Goal: Information Seeking & Learning: Understand process/instructions

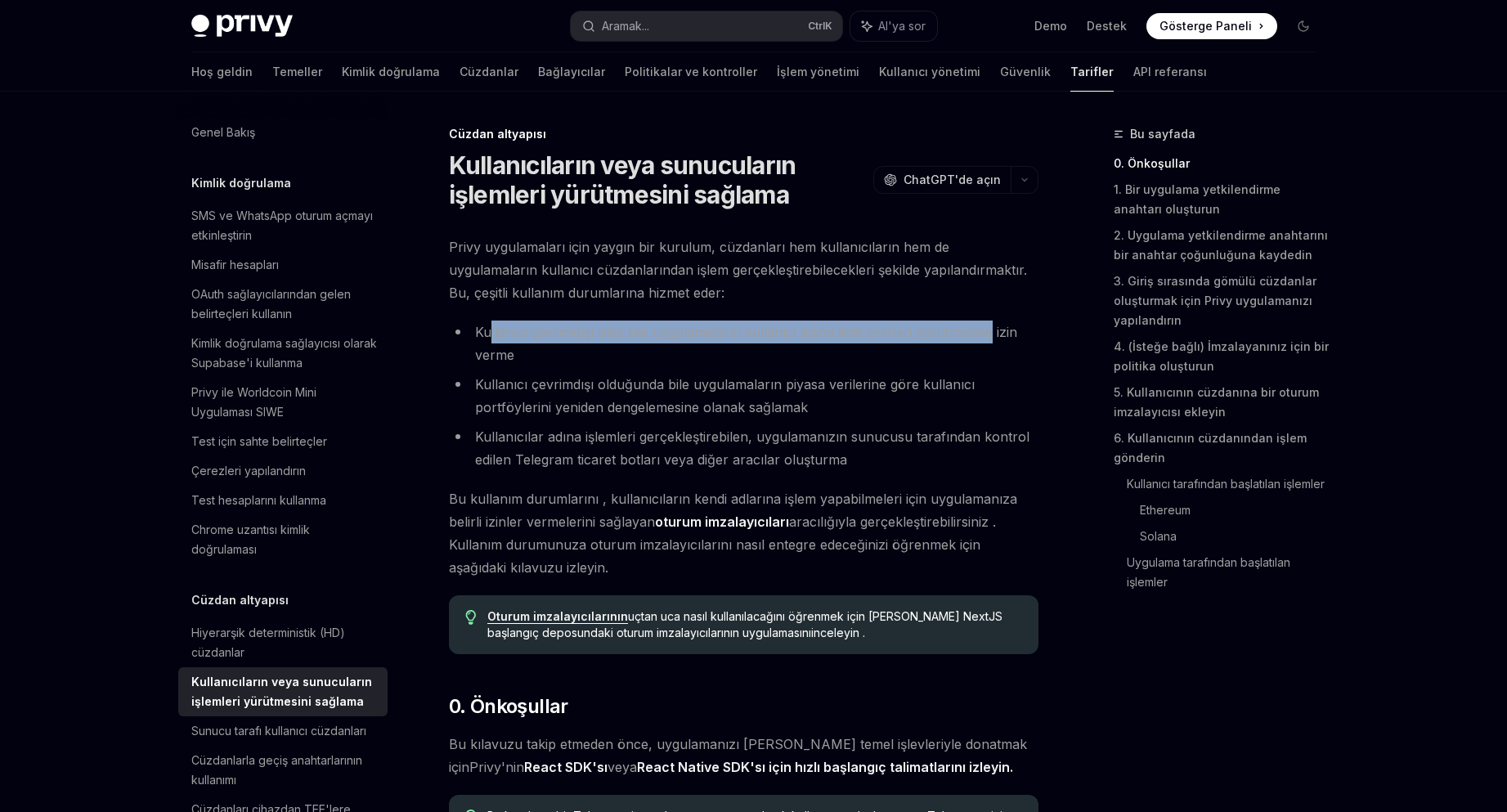
drag, startPoint x: 488, startPoint y: 332, endPoint x: 817, endPoint y: 356, distance: 329.9
click at [985, 332] on font "Kullanıcı çevrimdışı olsa bile uygulamaların kullanıcı adına limit emirleri yür…" at bounding box center [746, 343] width 542 height 39
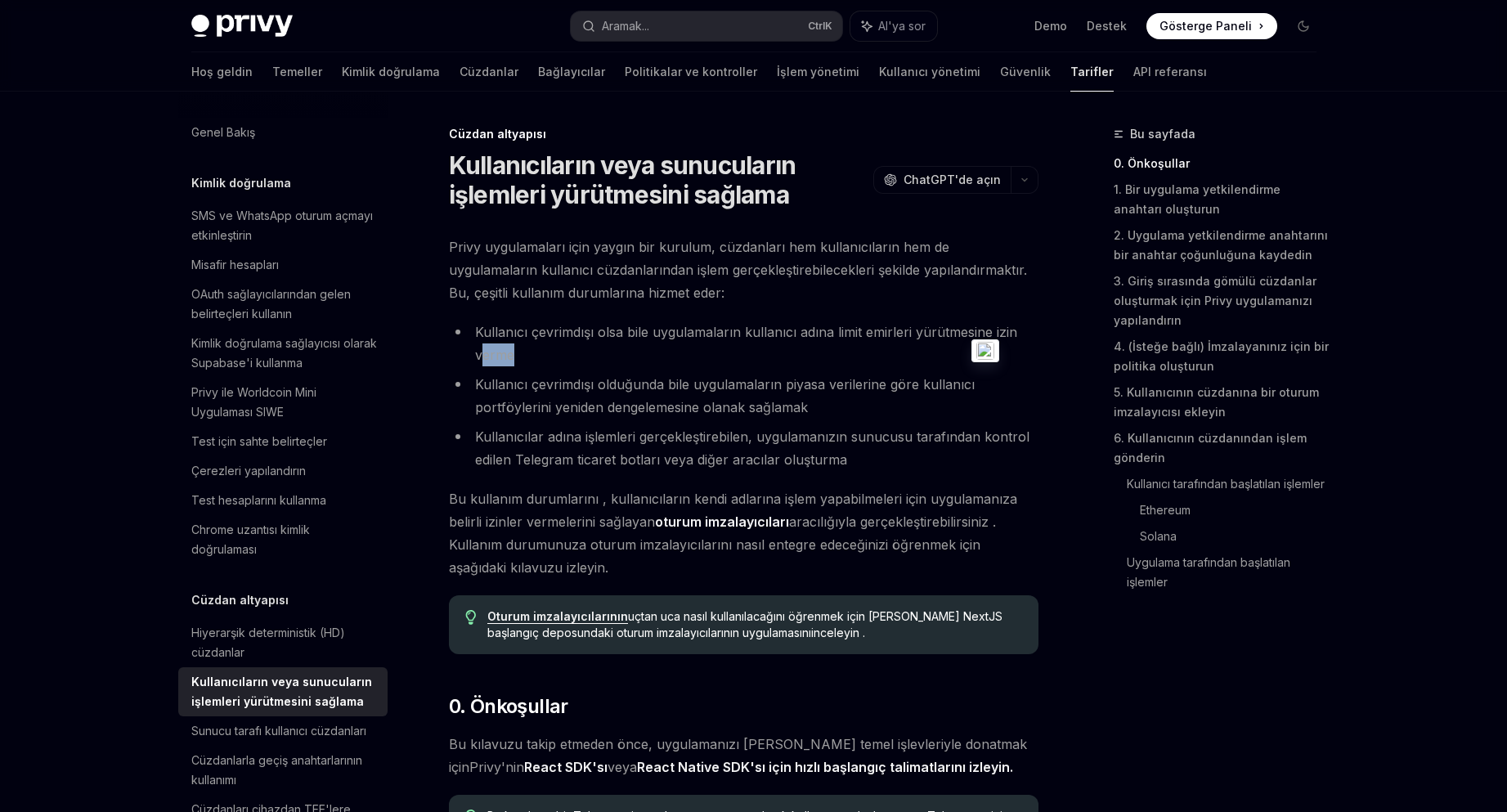
click at [518, 354] on li "Kullanıcı çevrimdışı olsa bile uygulamaların kullanıcı adına limit emirleri yür…" at bounding box center [743, 343] width 589 height 46
drag, startPoint x: 655, startPoint y: 395, endPoint x: 779, endPoint y: 387, distance: 124.3
click at [924, 387] on li "Kullanıcı çevrimdışı olduğunda bile uygulamaların piyasa verilerine göre kullan…" at bounding box center [743, 396] width 589 height 46
click at [711, 391] on font "Kullanıcı çevrimdışı olduğunda bile uygulamaların piyasa verilerine göre kullan…" at bounding box center [725, 395] width 500 height 39
drag, startPoint x: 589, startPoint y: 398, endPoint x: 762, endPoint y: 405, distance: 173.1
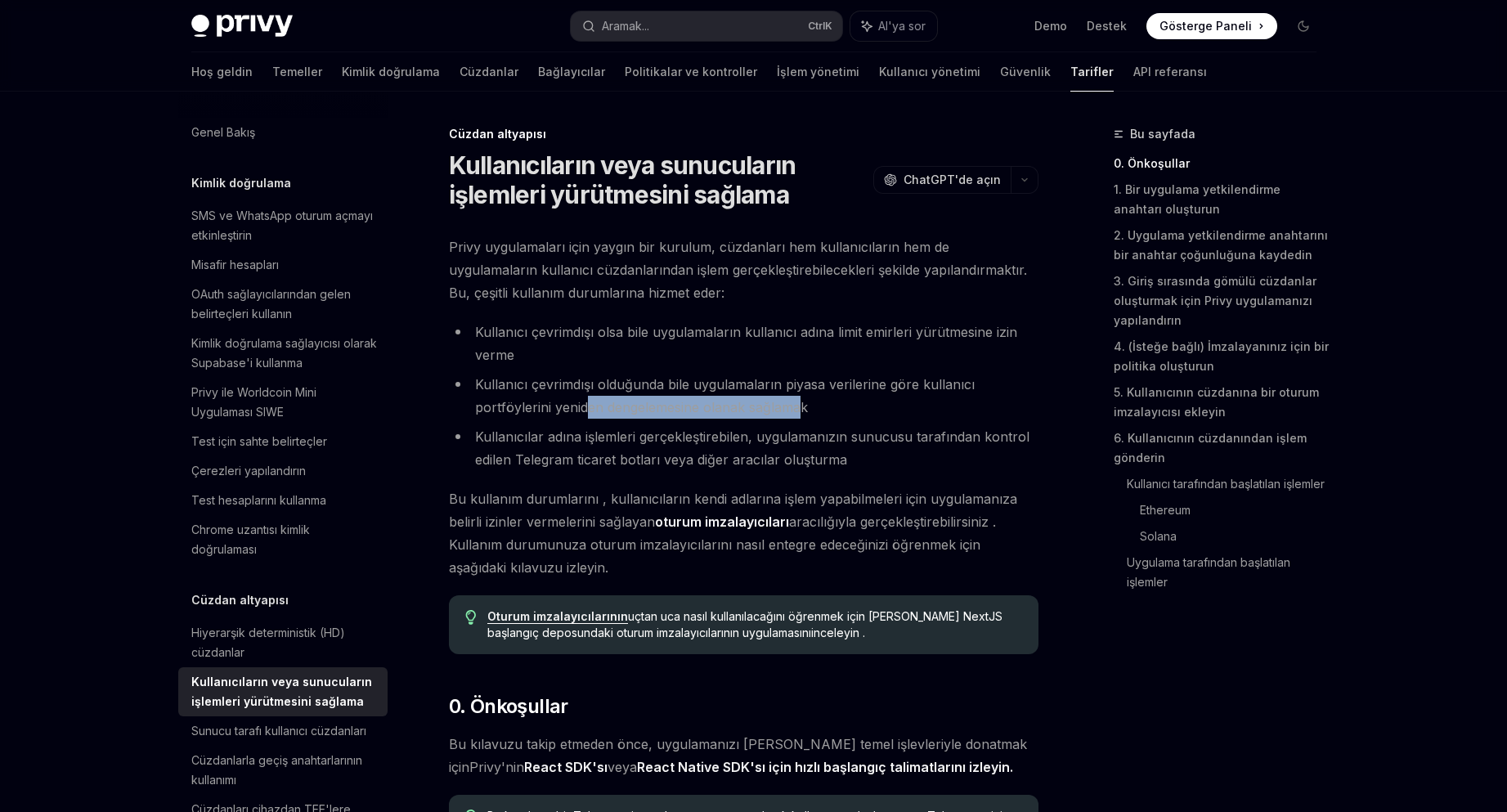
click at [799, 405] on li "Kullanıcı çevrimdışı olduğunda bile uygulamaların piyasa verilerine göre kullan…" at bounding box center [743, 396] width 589 height 46
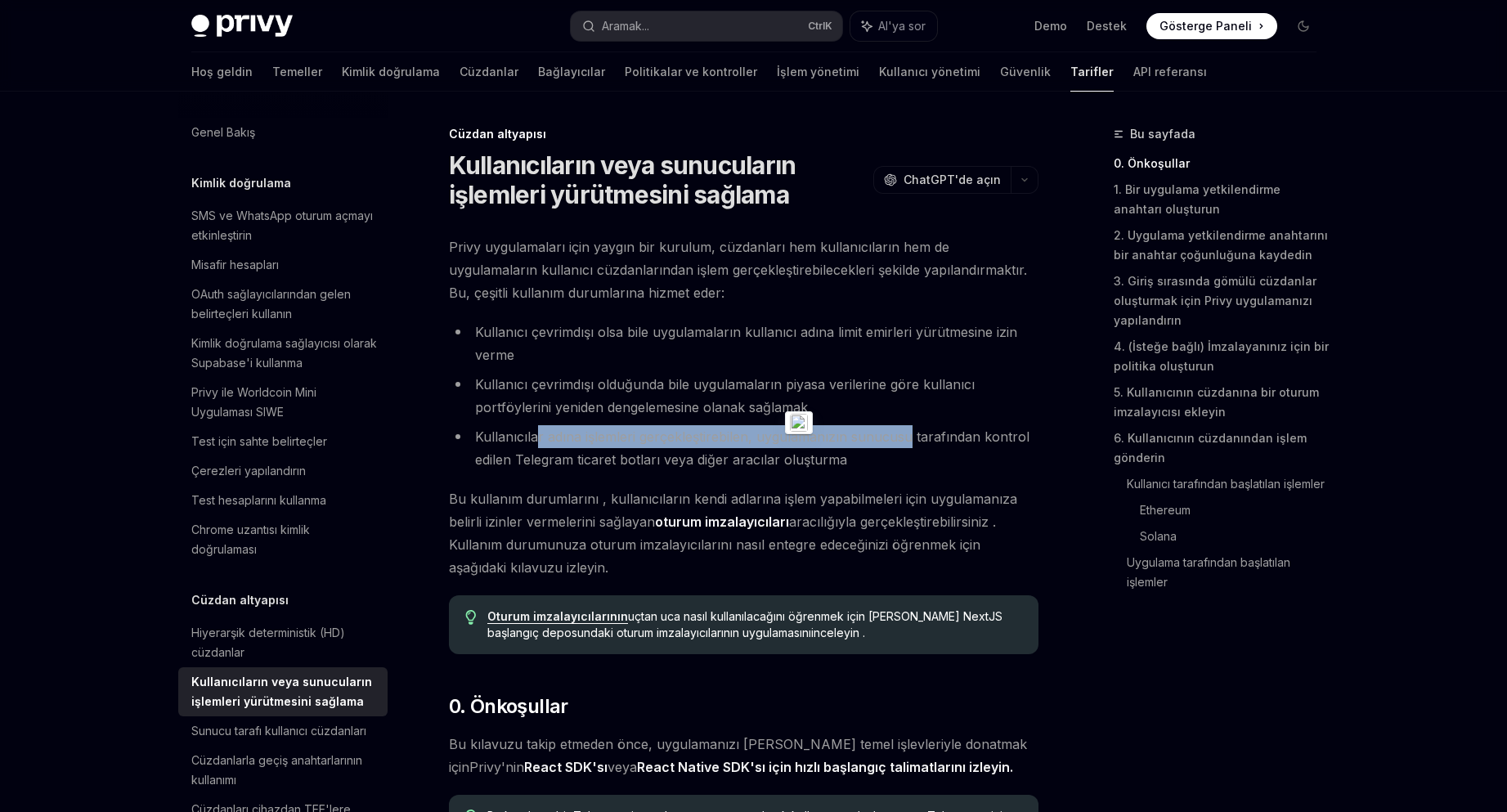
drag, startPoint x: 541, startPoint y: 432, endPoint x: 899, endPoint y: 441, distance: 358.1
click at [904, 441] on font "Kullanıcılar adına işlemleri gerçekleştirebilen, uygulamanızın sunucusu tarafın…" at bounding box center [752, 448] width 555 height 39
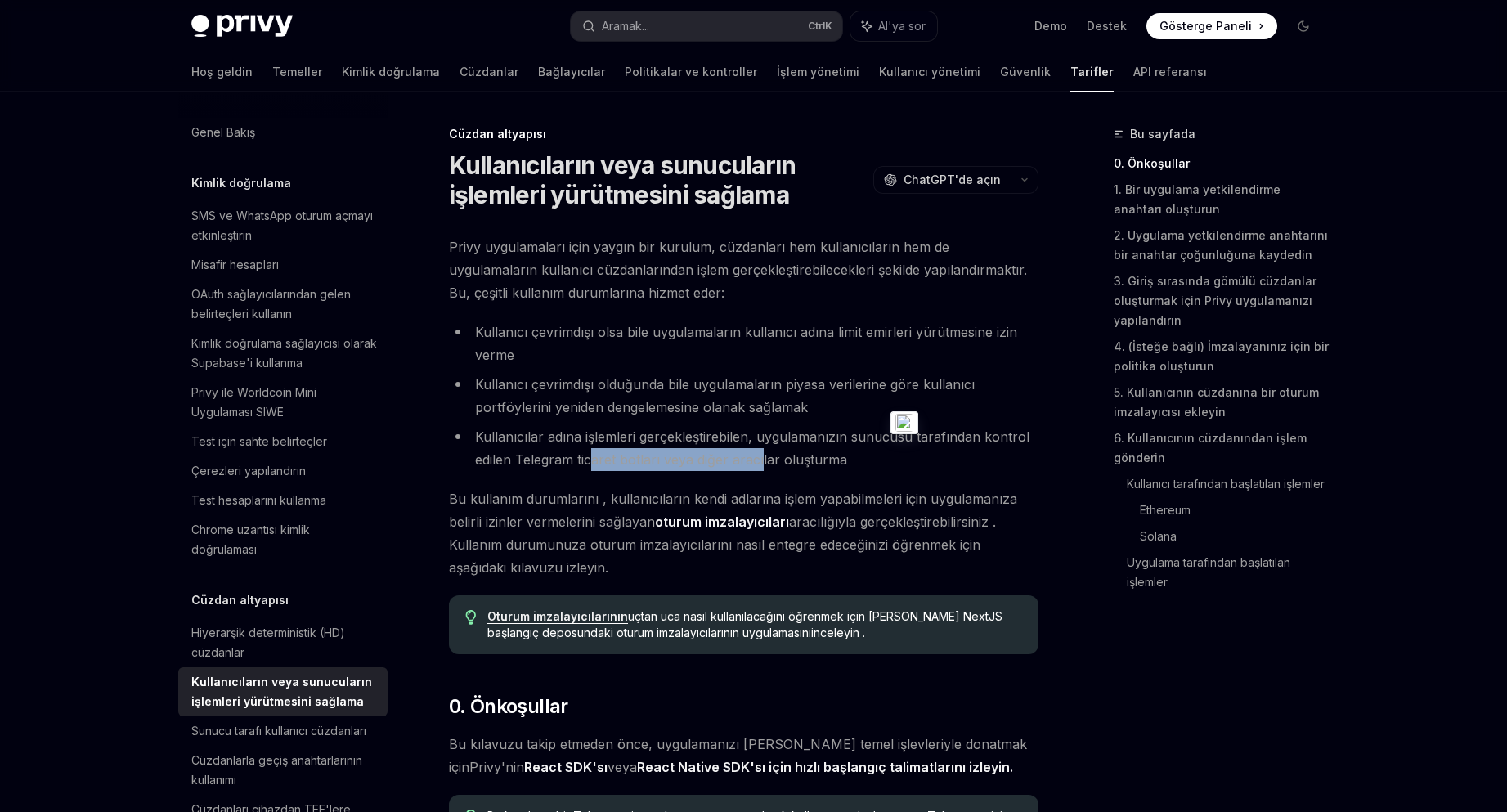
drag, startPoint x: 606, startPoint y: 466, endPoint x: 763, endPoint y: 464, distance: 157.0
click at [763, 464] on font "Kullanıcılar adına işlemleri gerçekleştirebilen, uygulamanızın sunucusu tarafın…" at bounding box center [752, 448] width 555 height 39
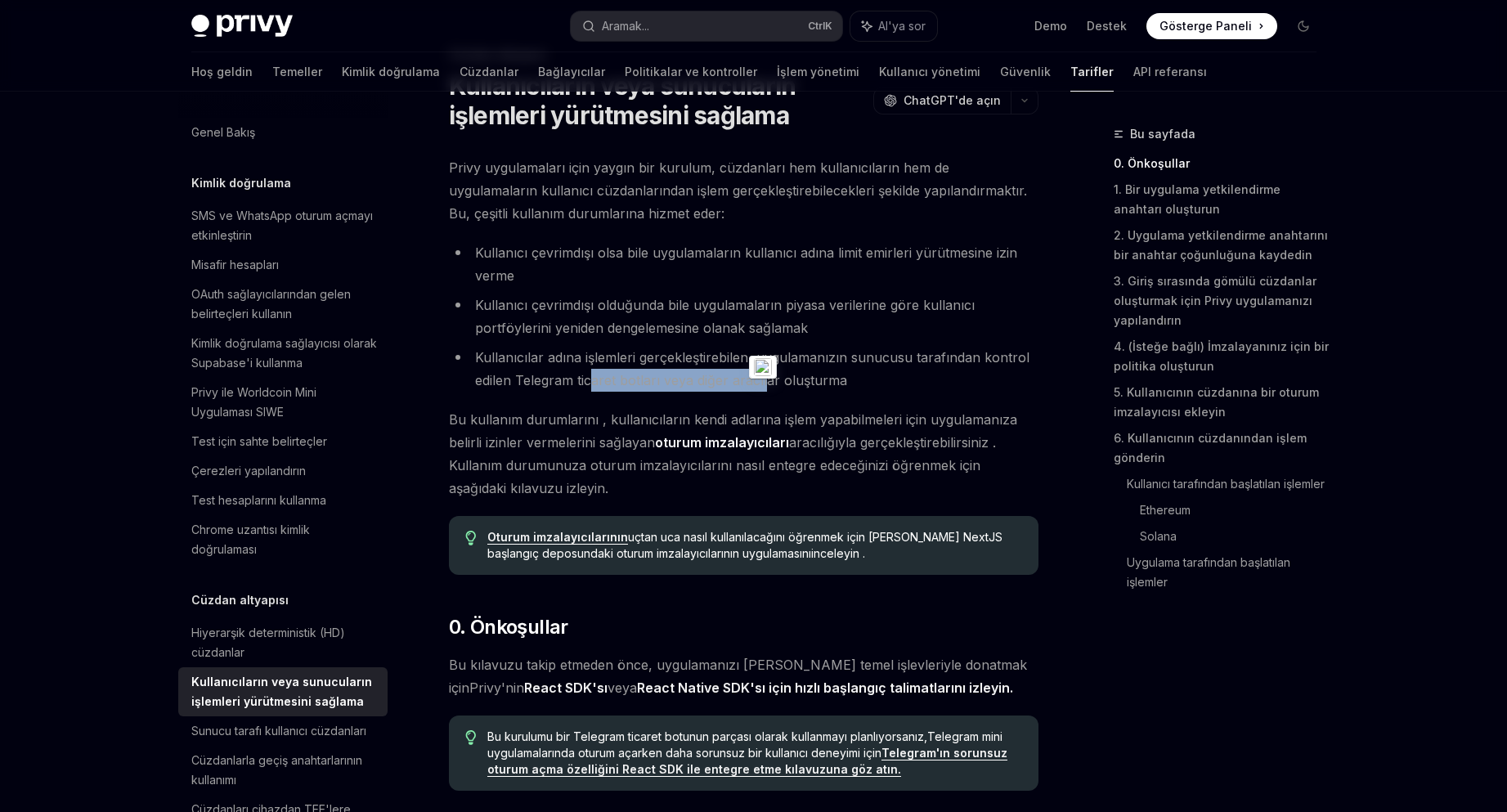
scroll to position [82, 0]
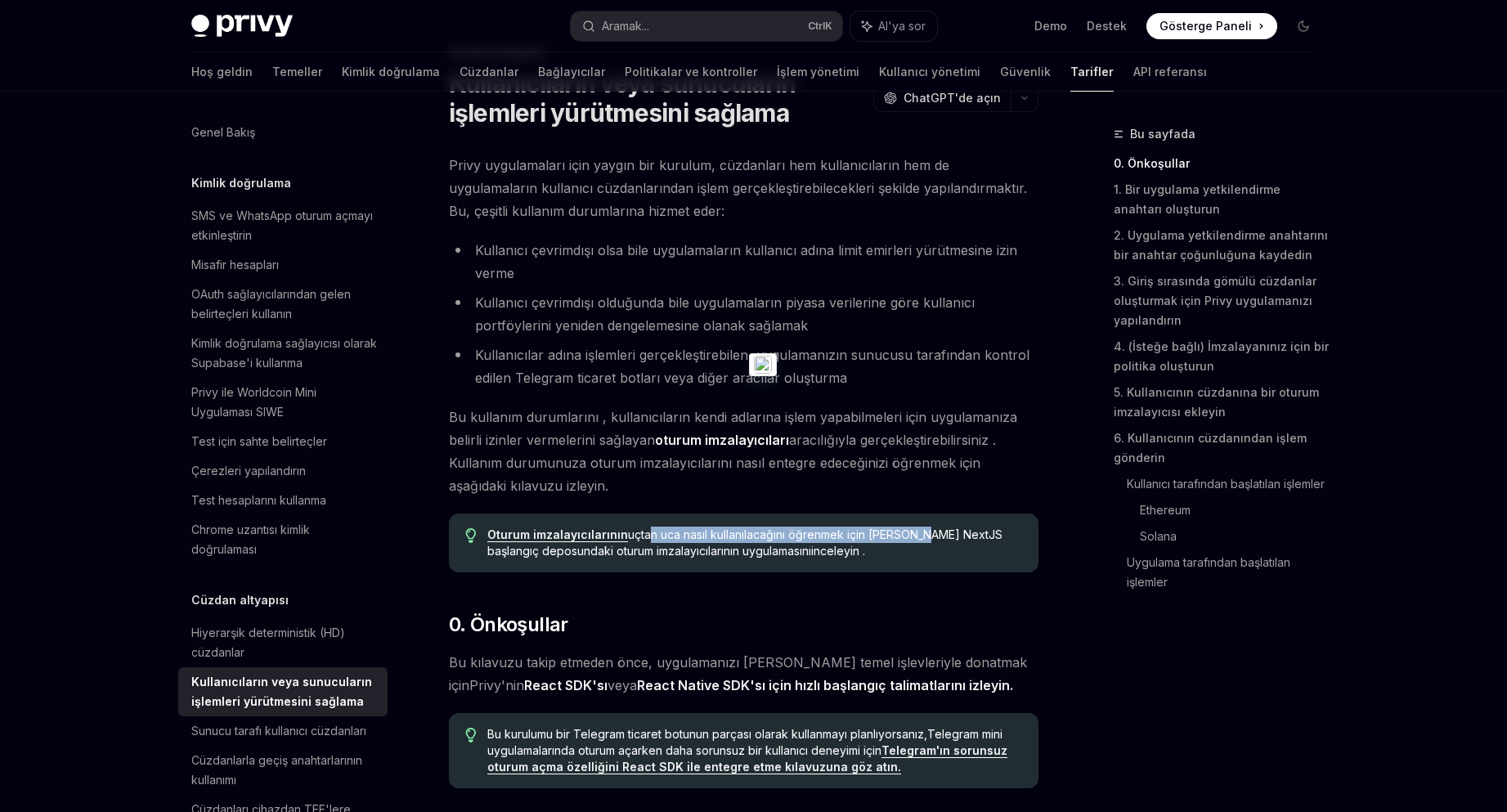
drag, startPoint x: 665, startPoint y: 533, endPoint x: 912, endPoint y: 530, distance: 247.0
click at [912, 530] on font "uçtan uca nasıl kullanılacağını öğrenmek için Privy'nin NextJS başlangıç ​​depo…" at bounding box center [745, 542] width 515 height 30
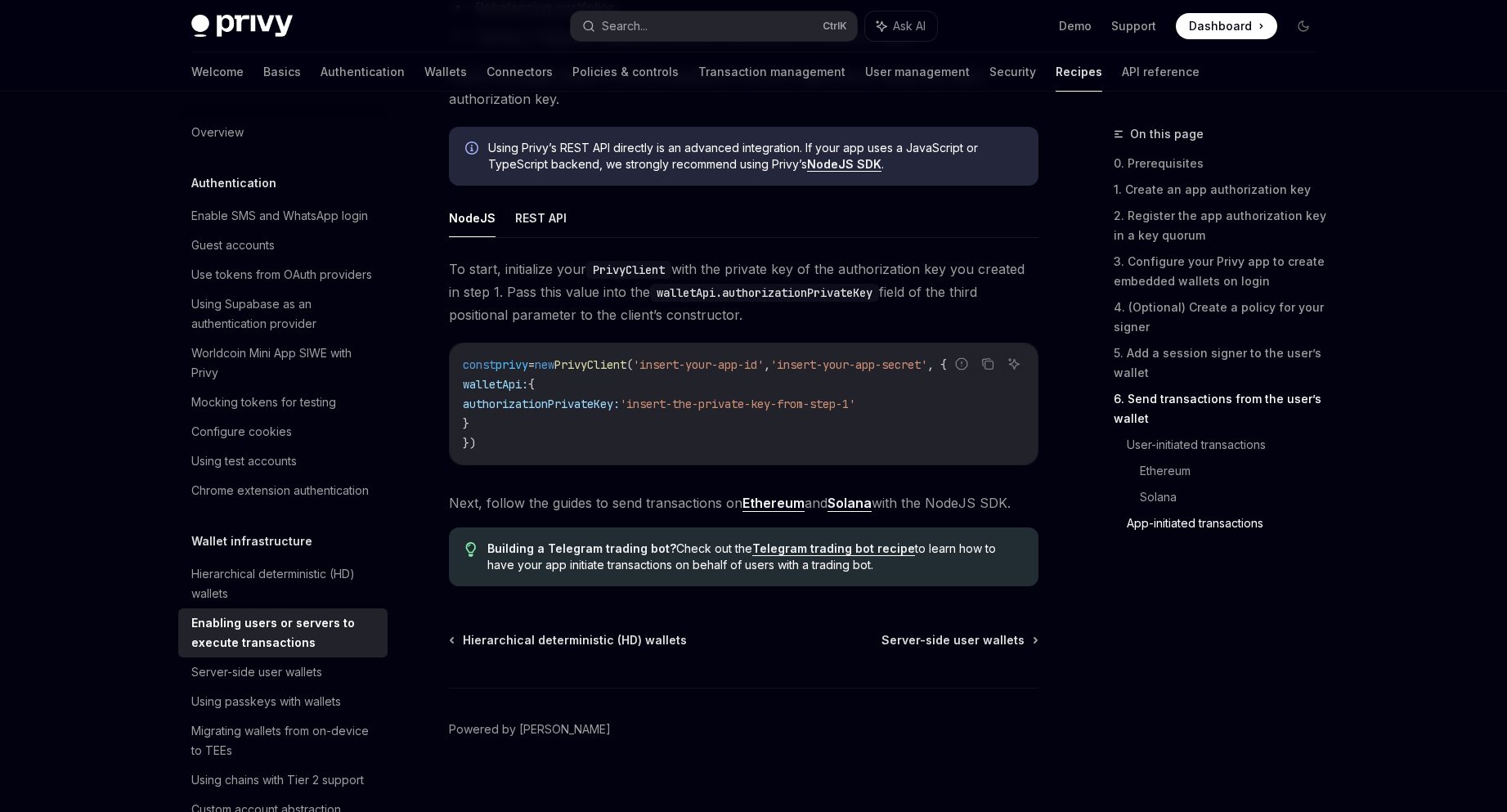
scroll to position [4178, 0]
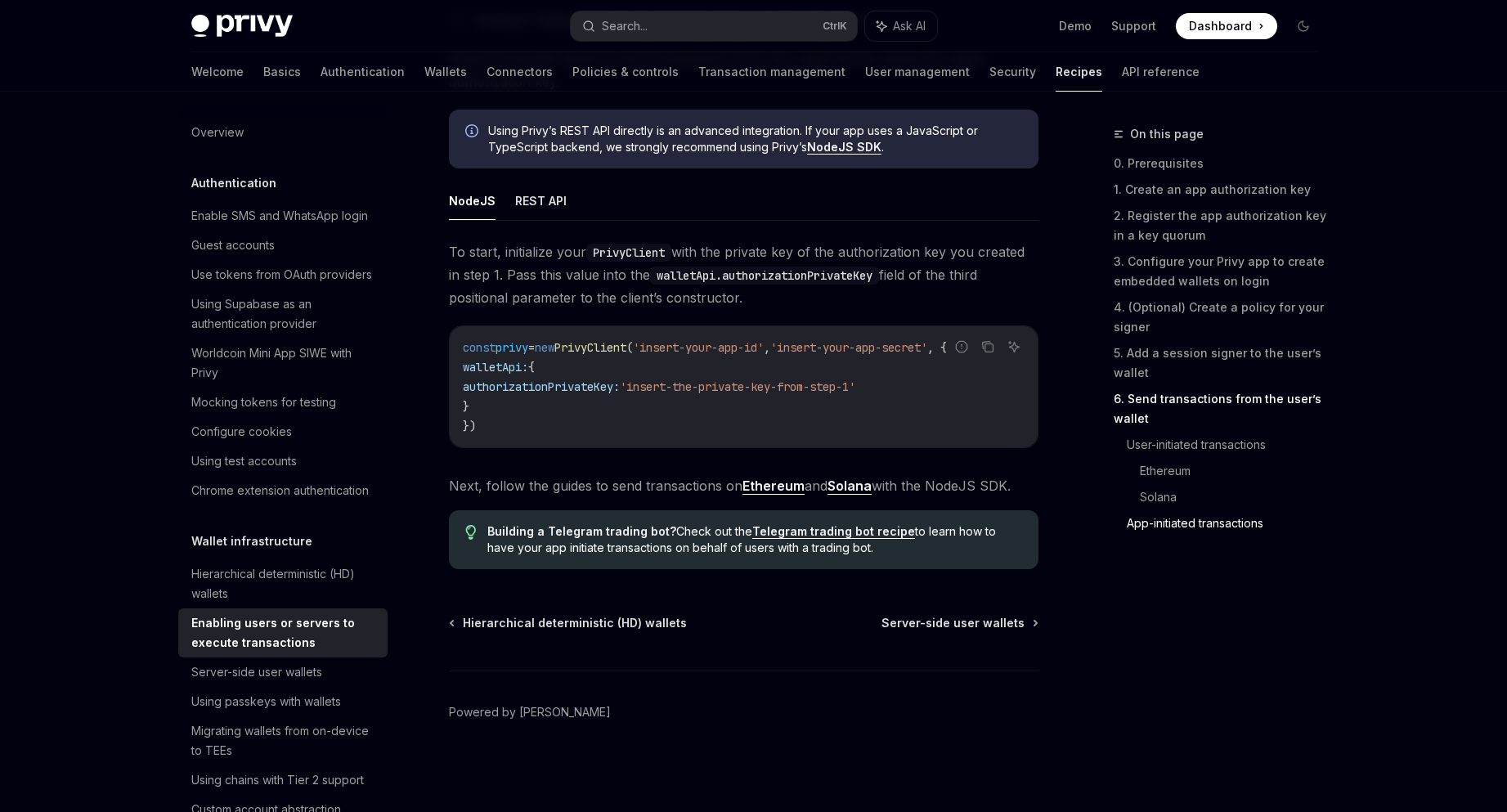
click at [780, 483] on link "Ethereum" at bounding box center [773, 486] width 62 height 17
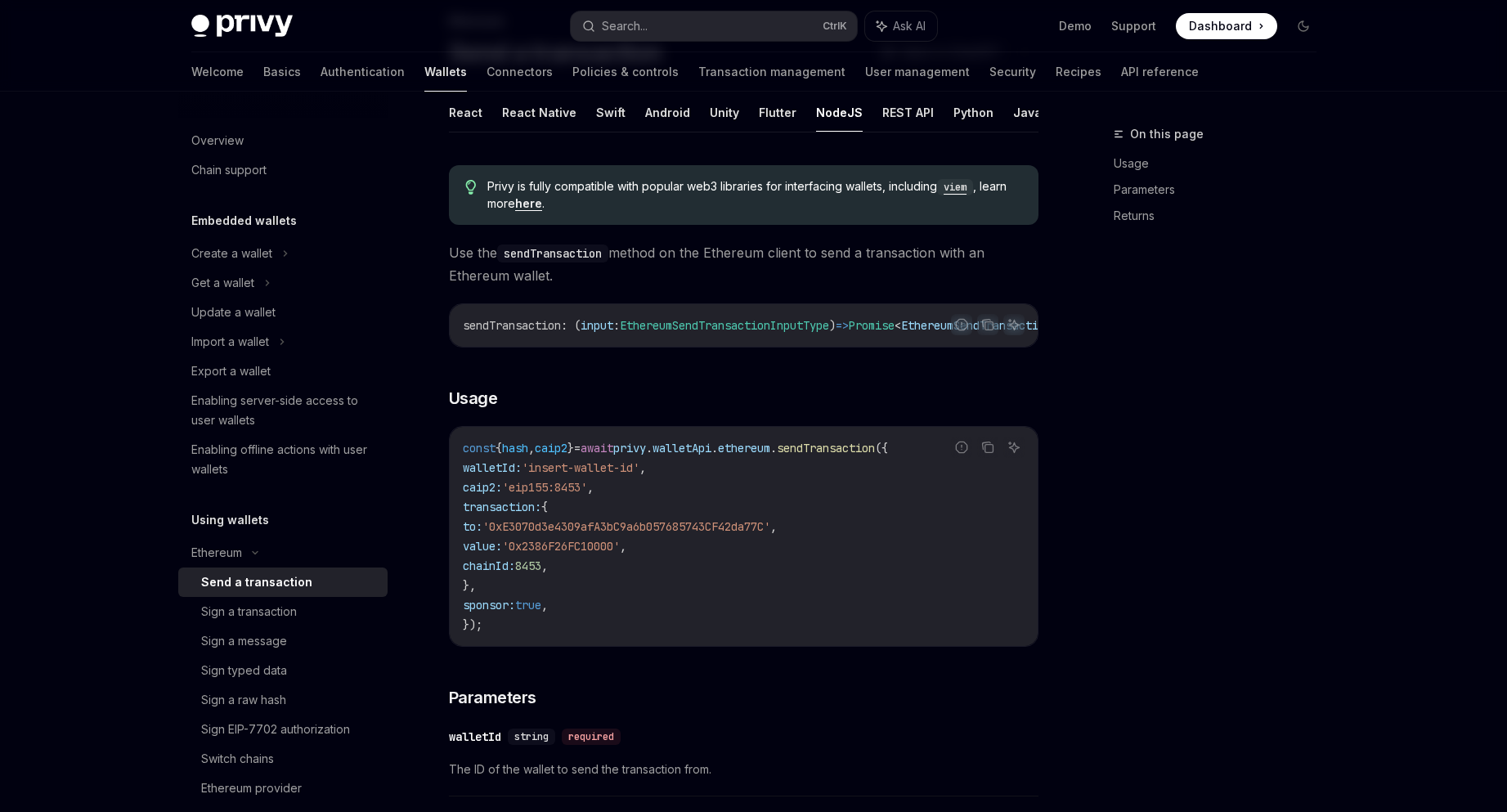
scroll to position [98, 0]
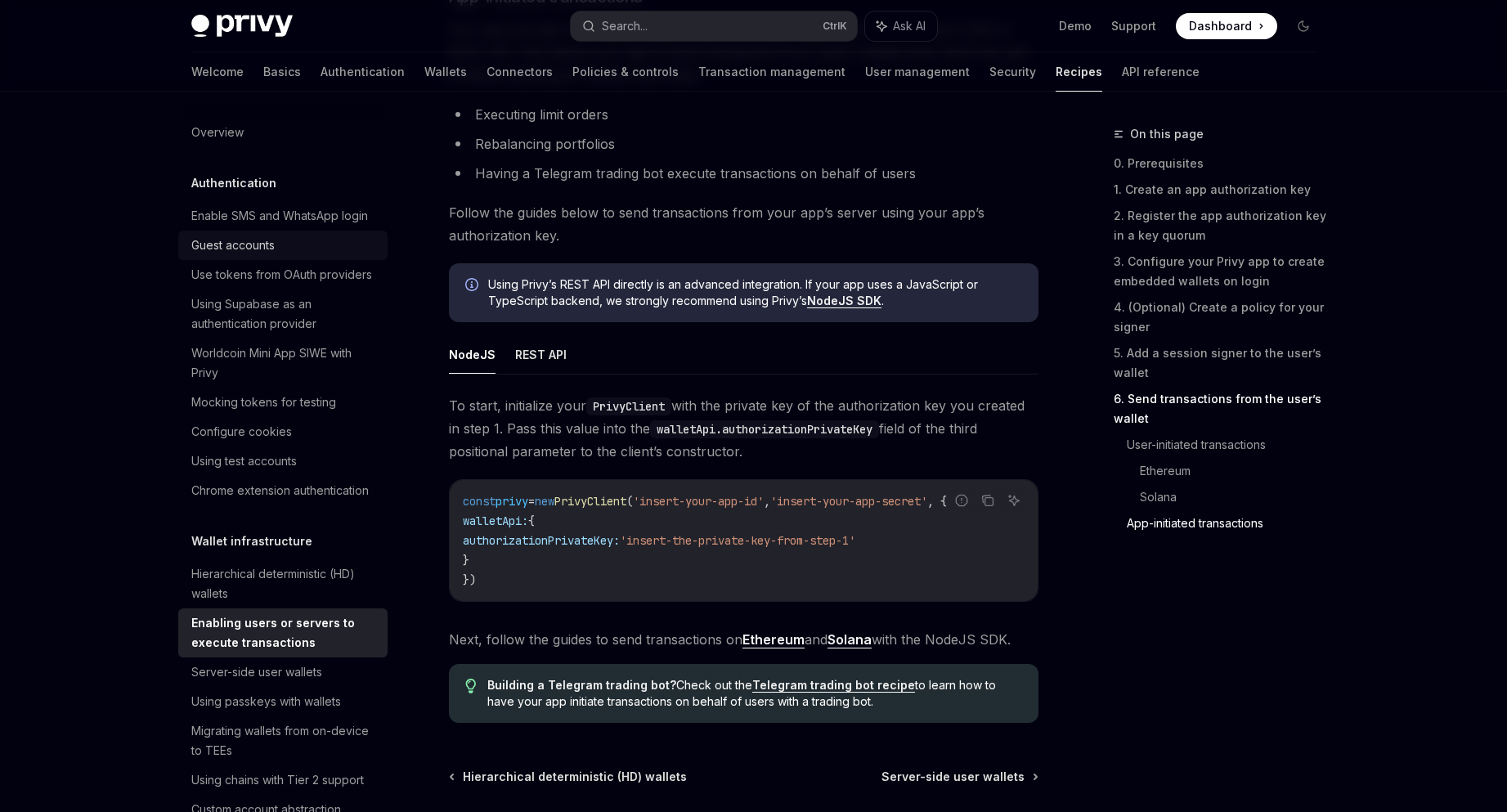
scroll to position [4178, 0]
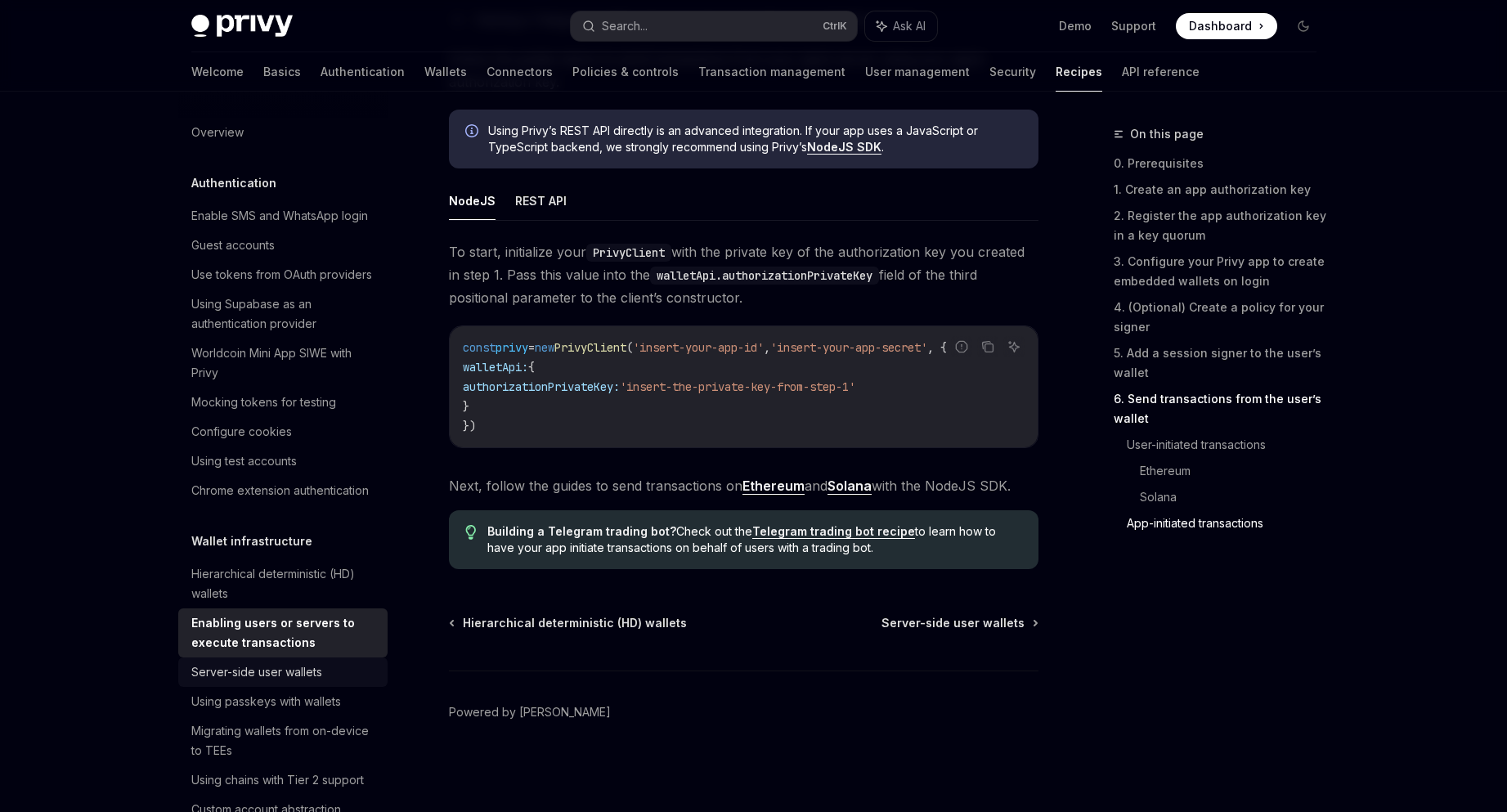
click at [293, 682] on div "Server-side user wallets" at bounding box center [257, 672] width 131 height 19
type textarea "*"
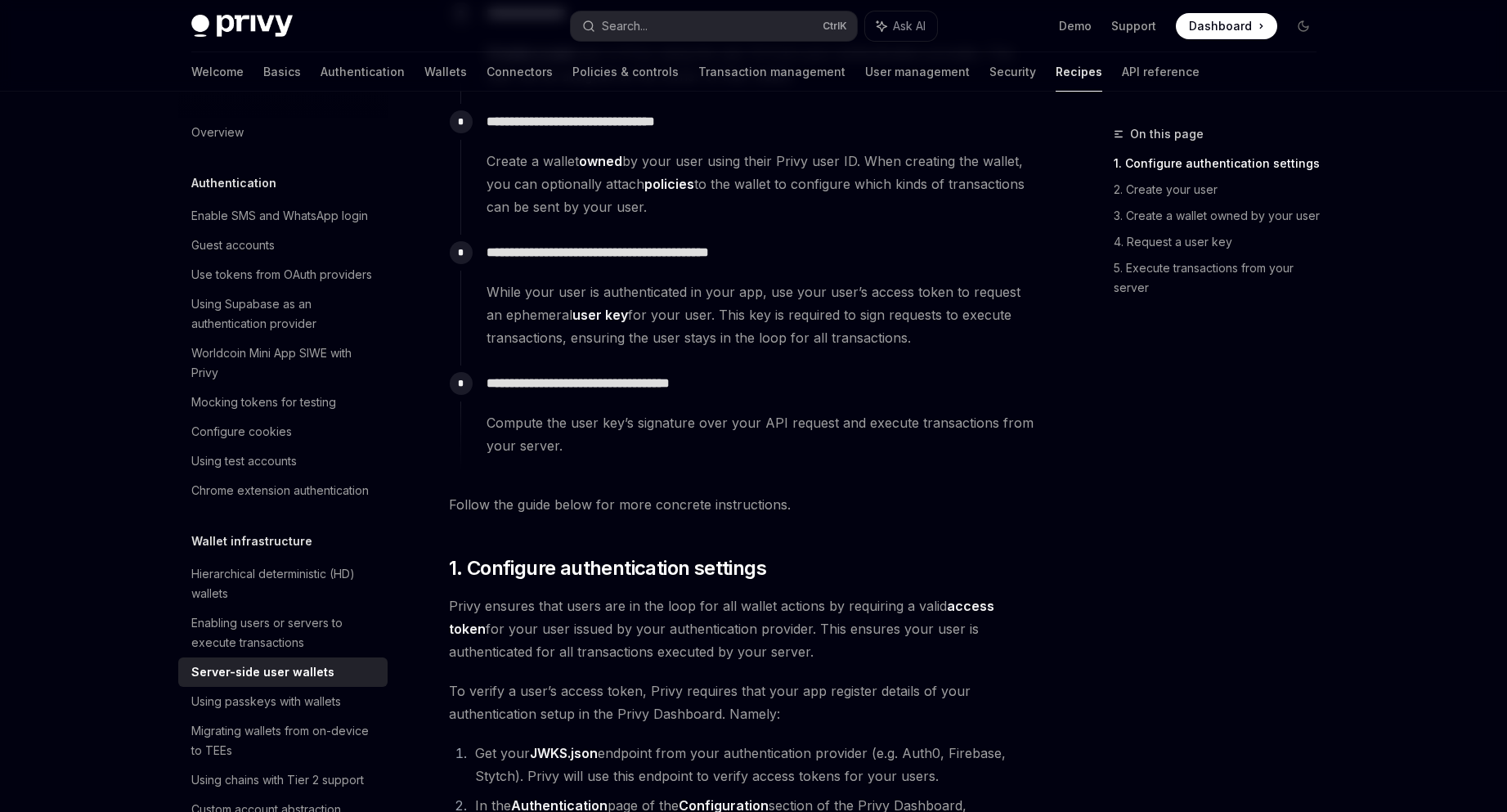
scroll to position [573, 0]
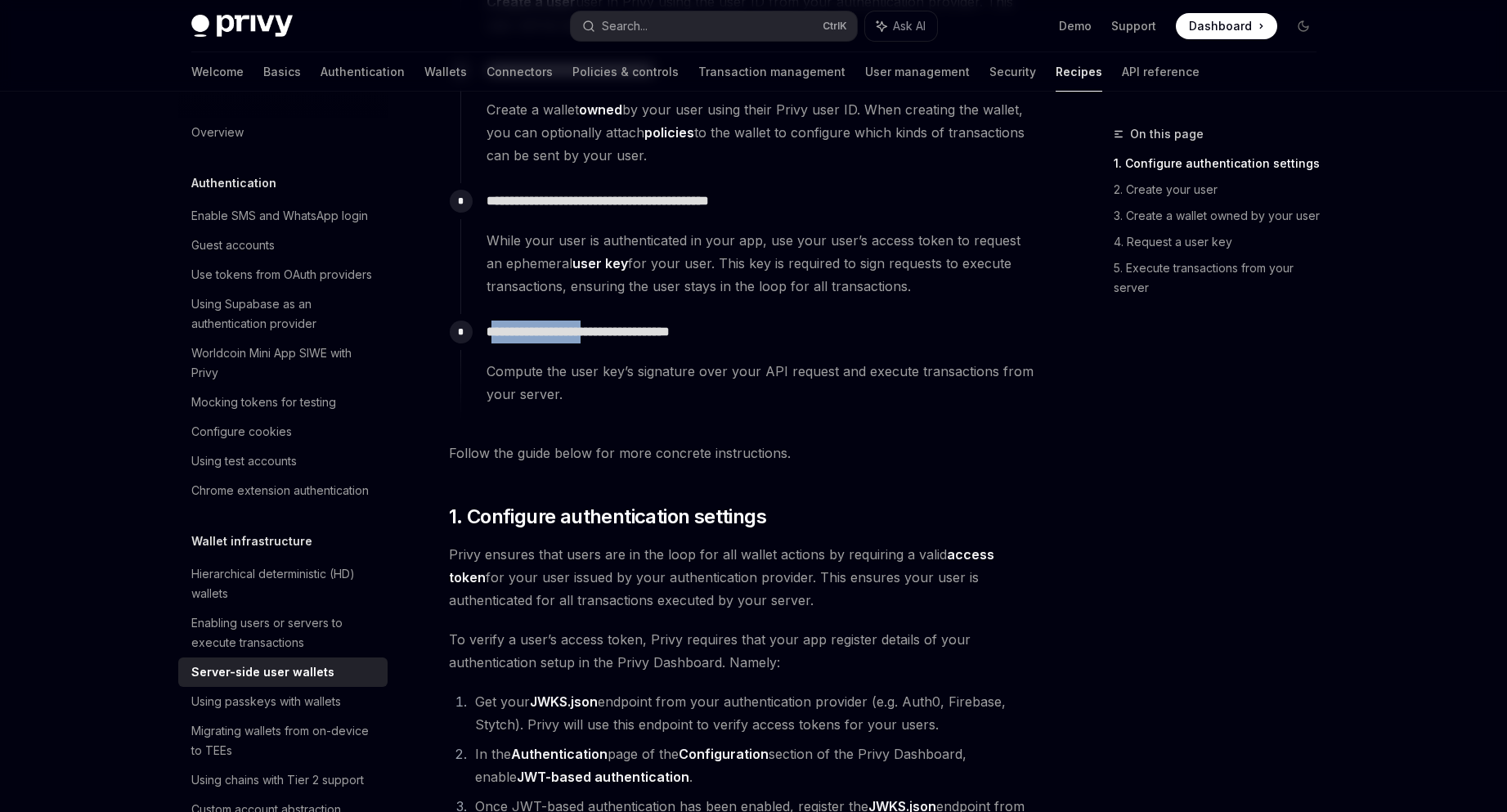
drag, startPoint x: 525, startPoint y: 332, endPoint x: 612, endPoint y: 335, distance: 87.1
click at [612, 335] on p "**********" at bounding box center [761, 332] width 551 height 23
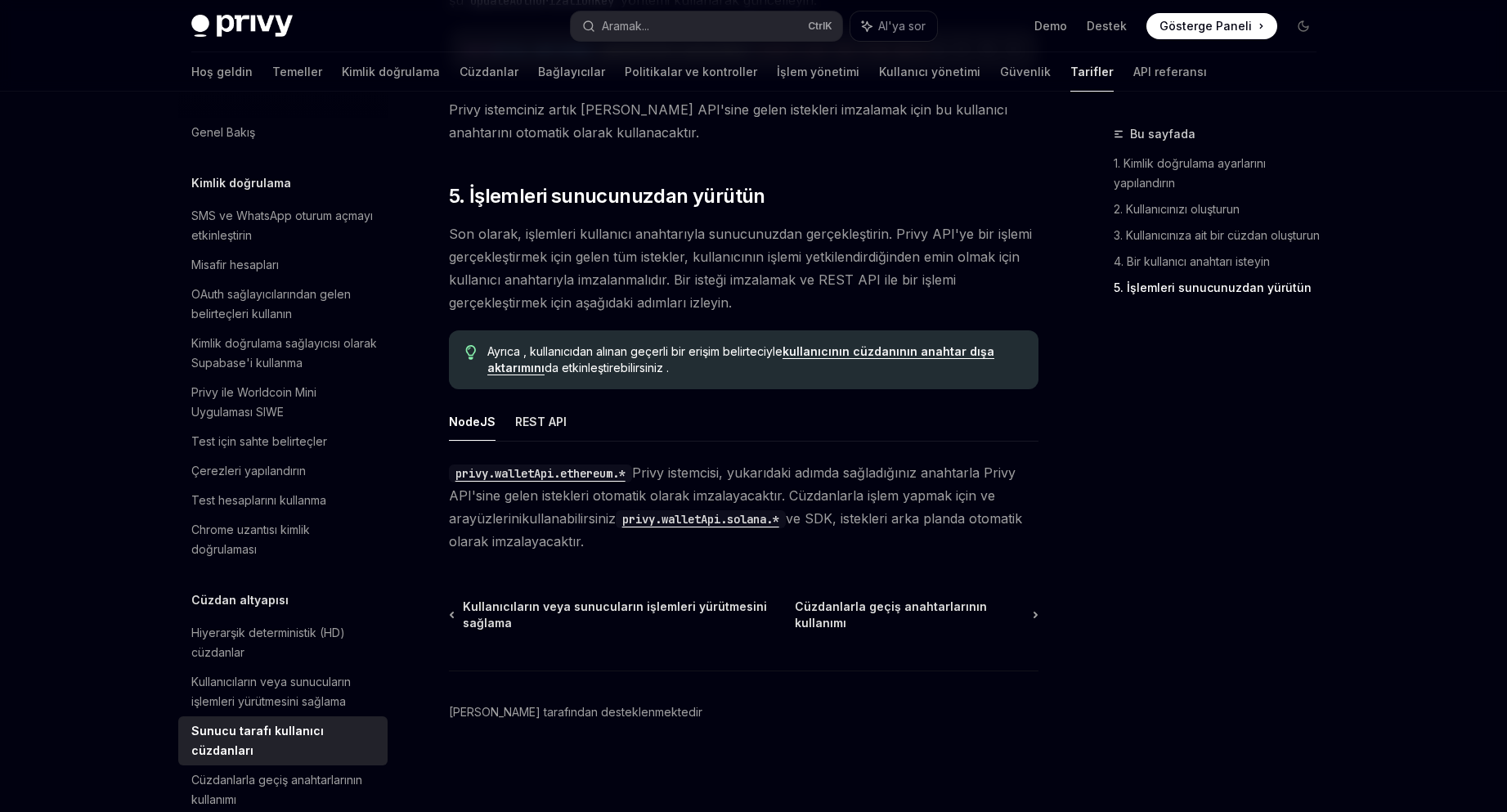
scroll to position [2989, 0]
